Goal: Transaction & Acquisition: Purchase product/service

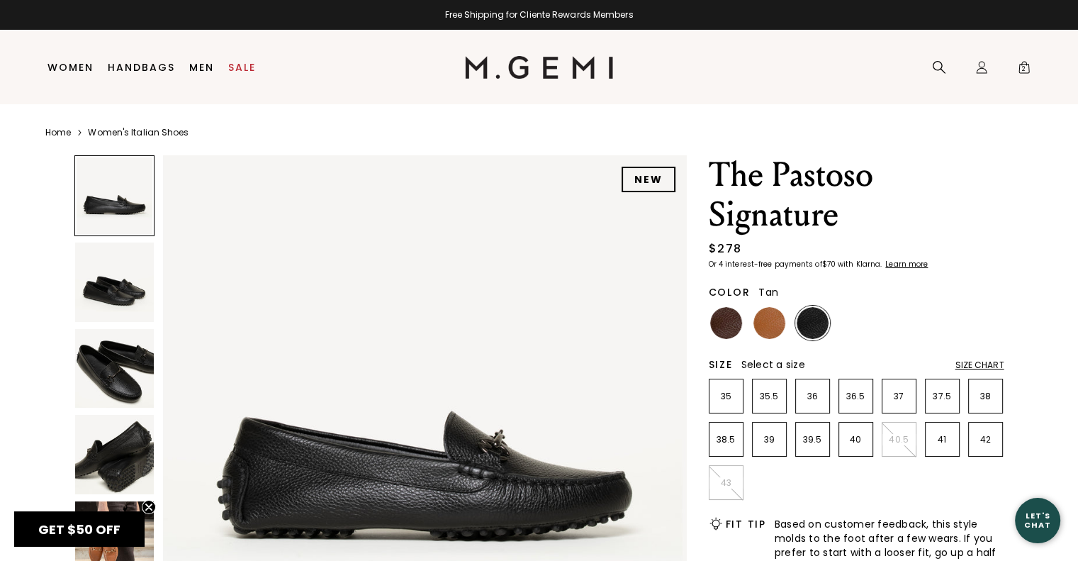
click at [771, 318] on img at bounding box center [770, 323] width 32 height 32
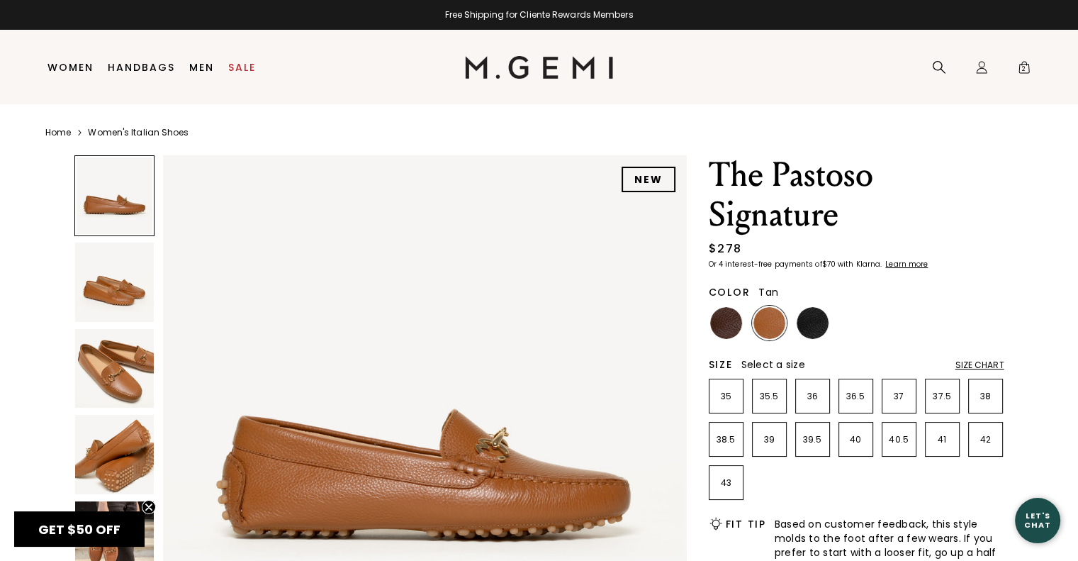
click at [123, 381] on img at bounding box center [114, 368] width 79 height 79
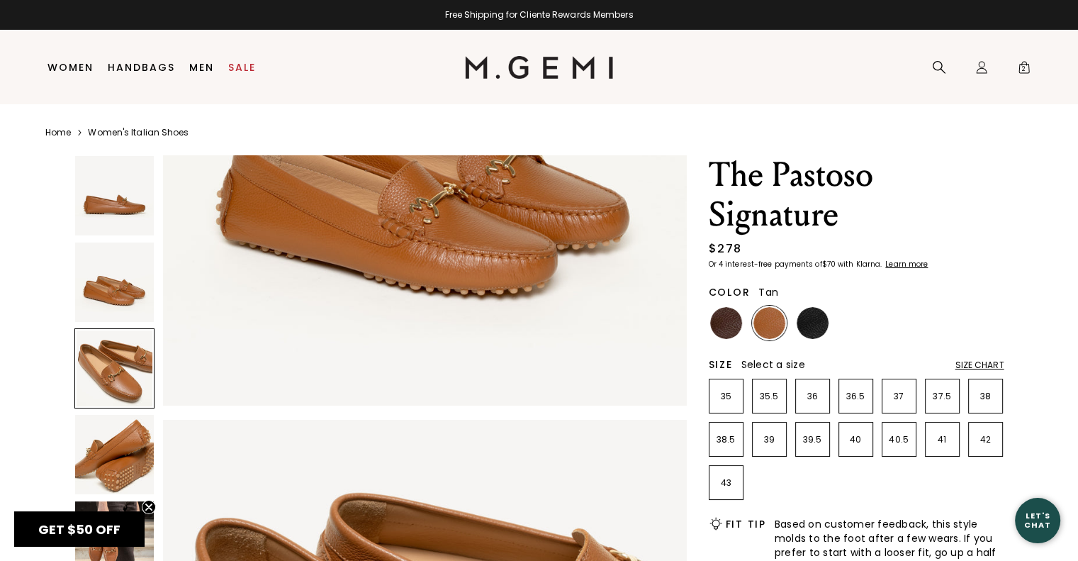
scroll to position [1054, 0]
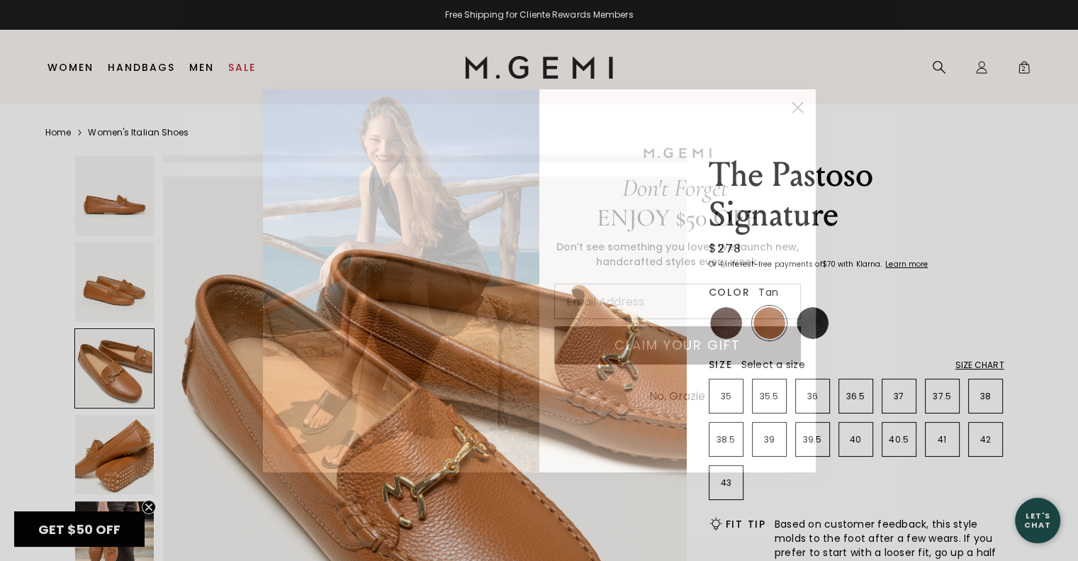
click at [793, 100] on circle "Close dialog" at bounding box center [797, 106] width 23 height 23
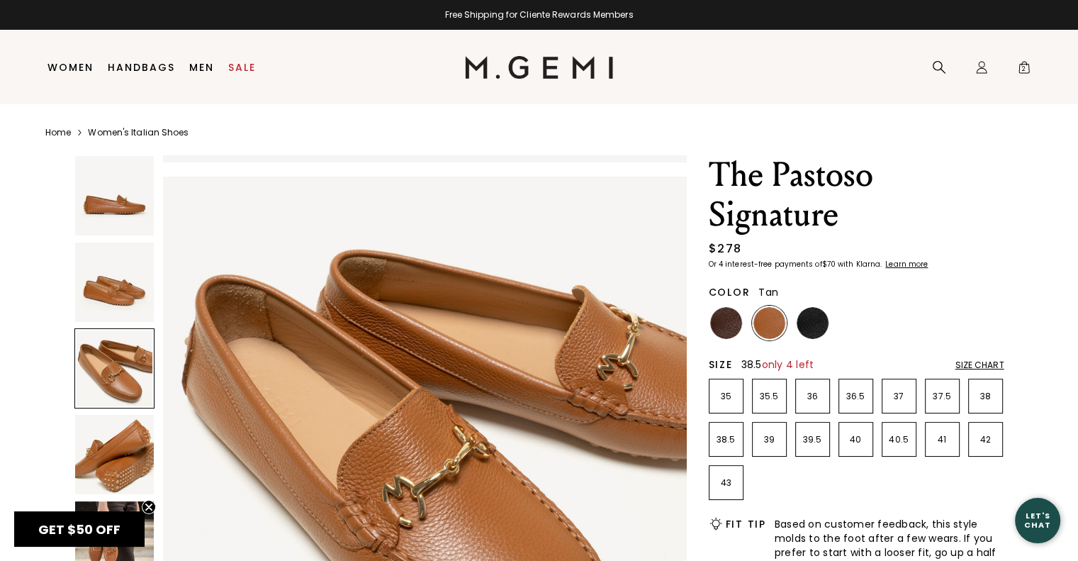
click at [731, 434] on p "38.5" at bounding box center [726, 439] width 33 height 11
click at [804, 325] on img at bounding box center [813, 323] width 32 height 32
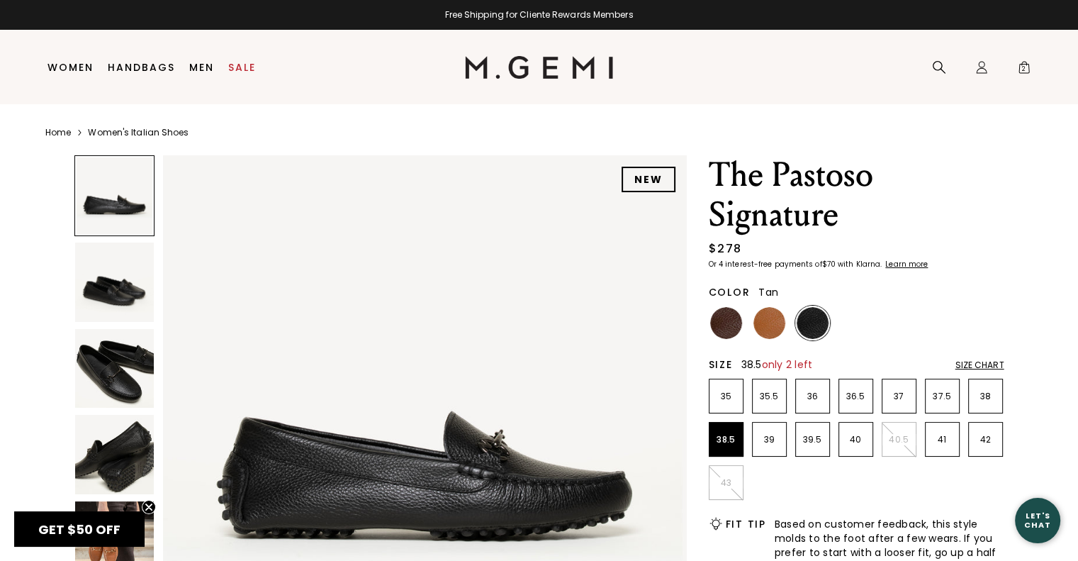
click at [766, 330] on img at bounding box center [770, 323] width 32 height 32
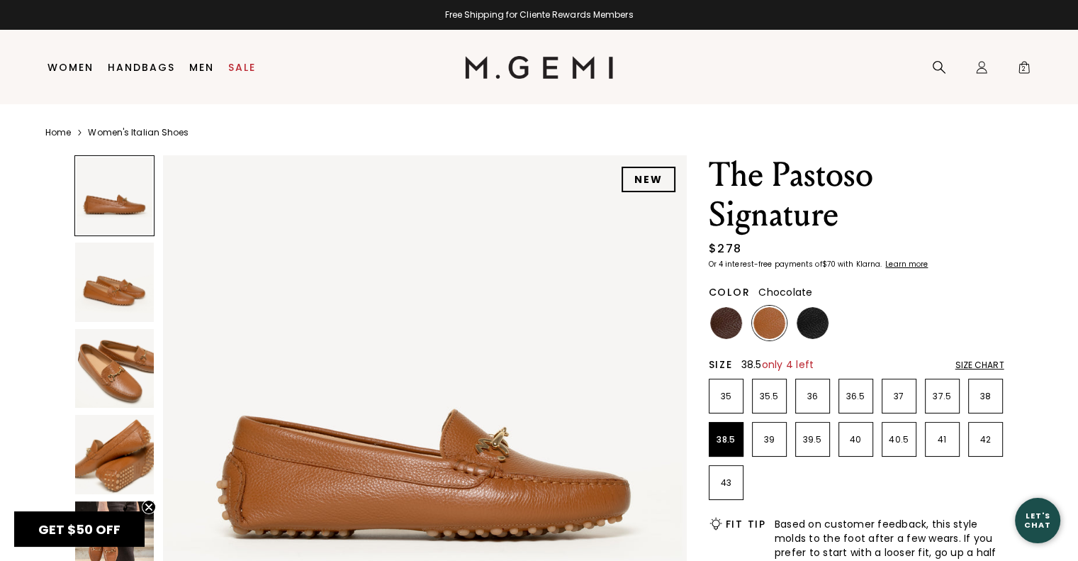
click at [716, 323] on img at bounding box center [726, 323] width 32 height 32
